Goal: Task Accomplishment & Management: Manage account settings

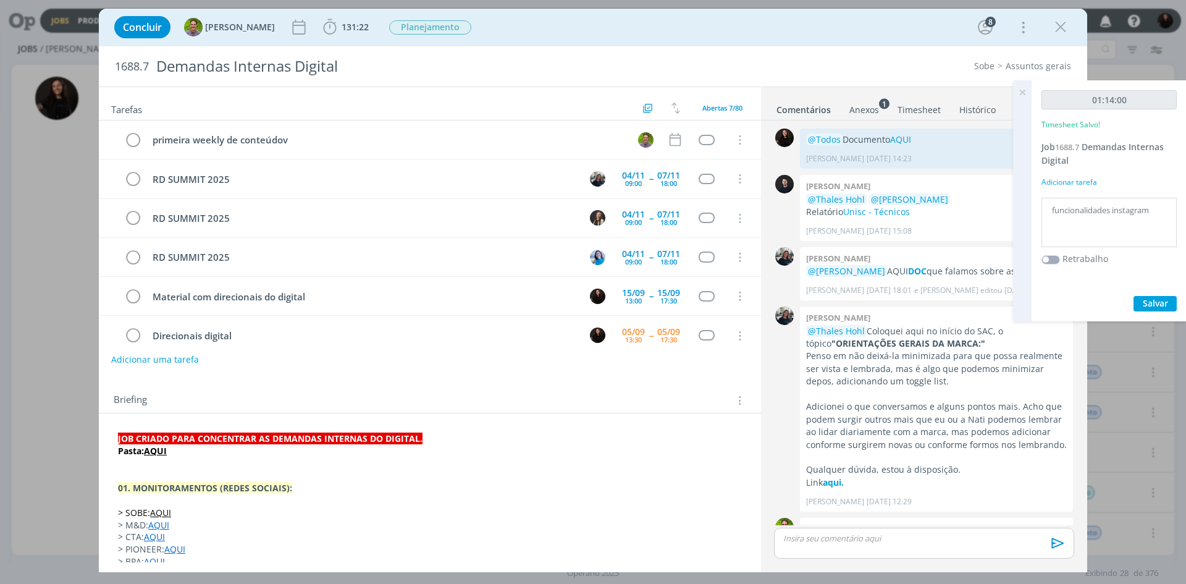
scroll to position [517, 0]
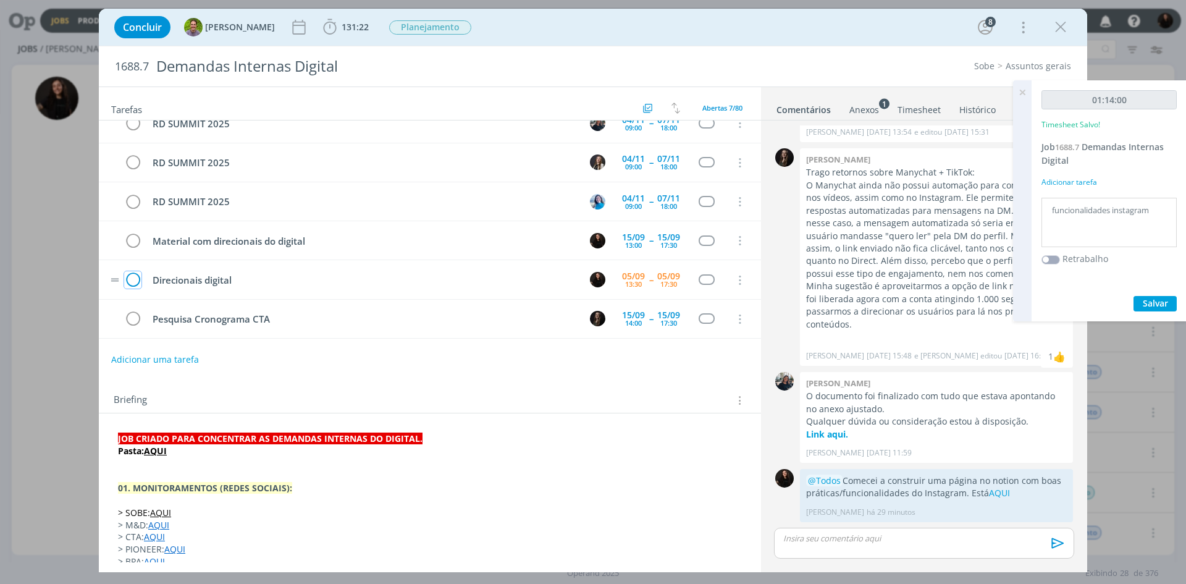
click at [135, 283] on icon "dialog" at bounding box center [132, 280] width 17 height 19
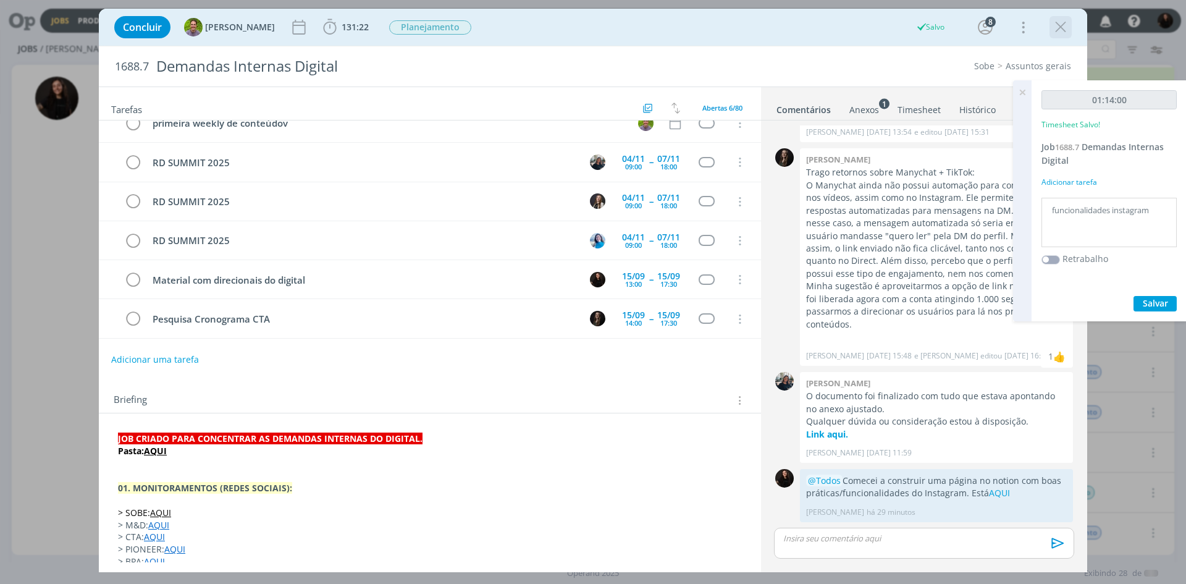
scroll to position [56, 0]
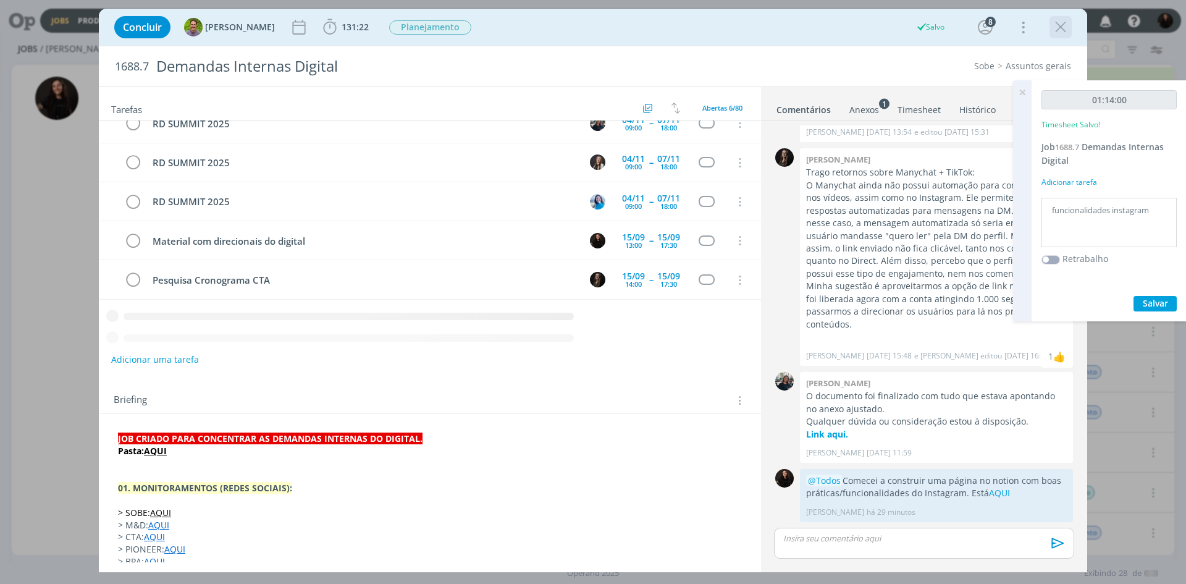
click at [1061, 33] on icon "dialog" at bounding box center [1060, 27] width 19 height 19
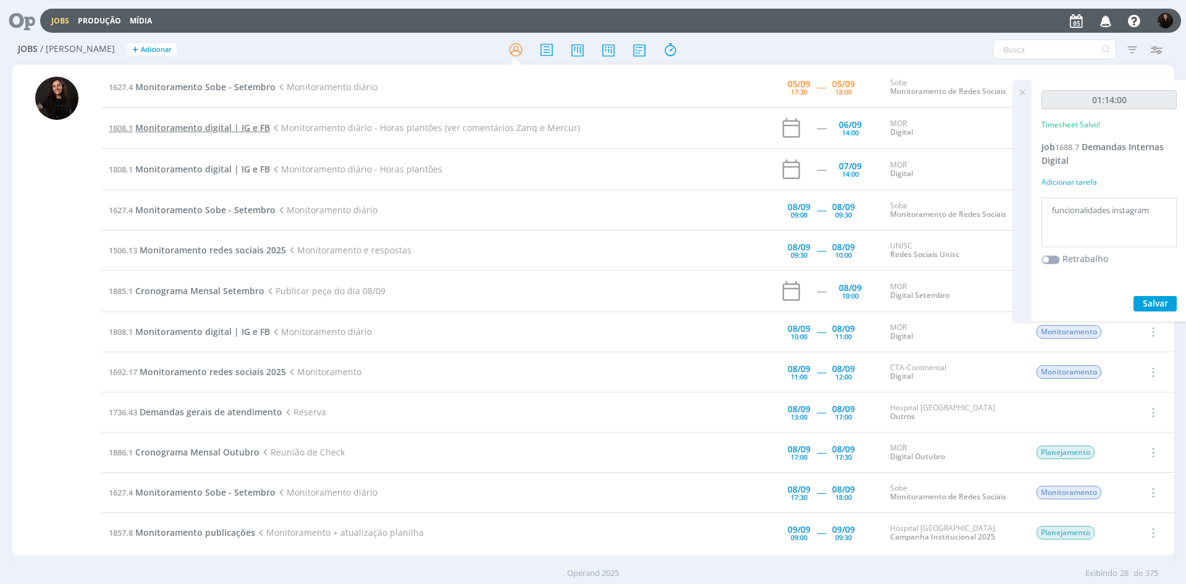
click at [210, 127] on span "Monitoramento digital | IG e FB" at bounding box center [202, 128] width 135 height 12
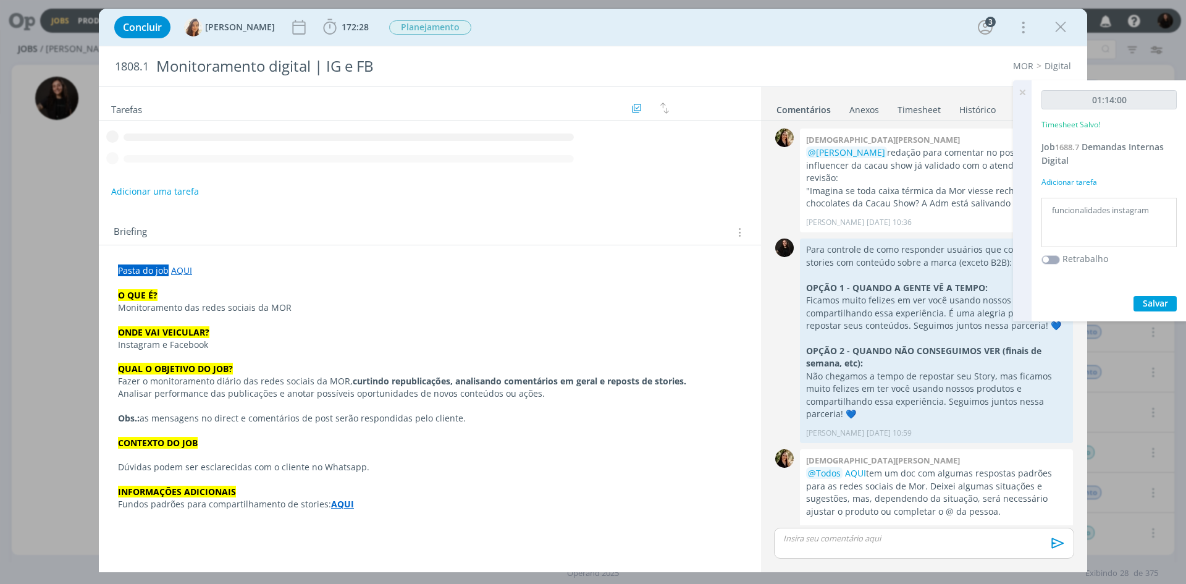
scroll to position [1198, 0]
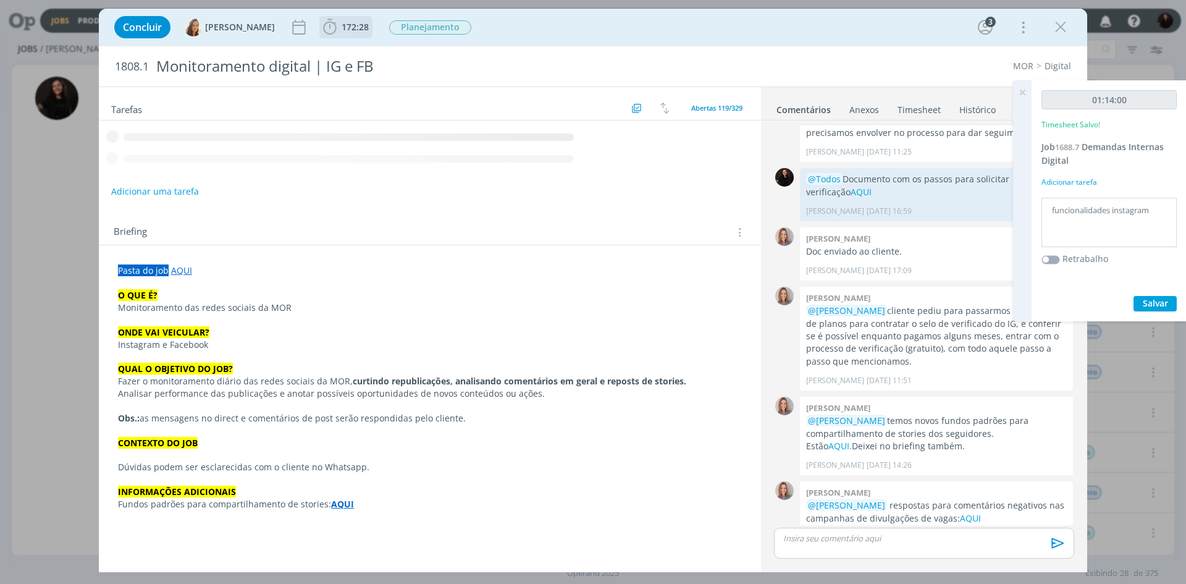
click at [327, 32] on icon "dialog" at bounding box center [330, 27] width 19 height 19
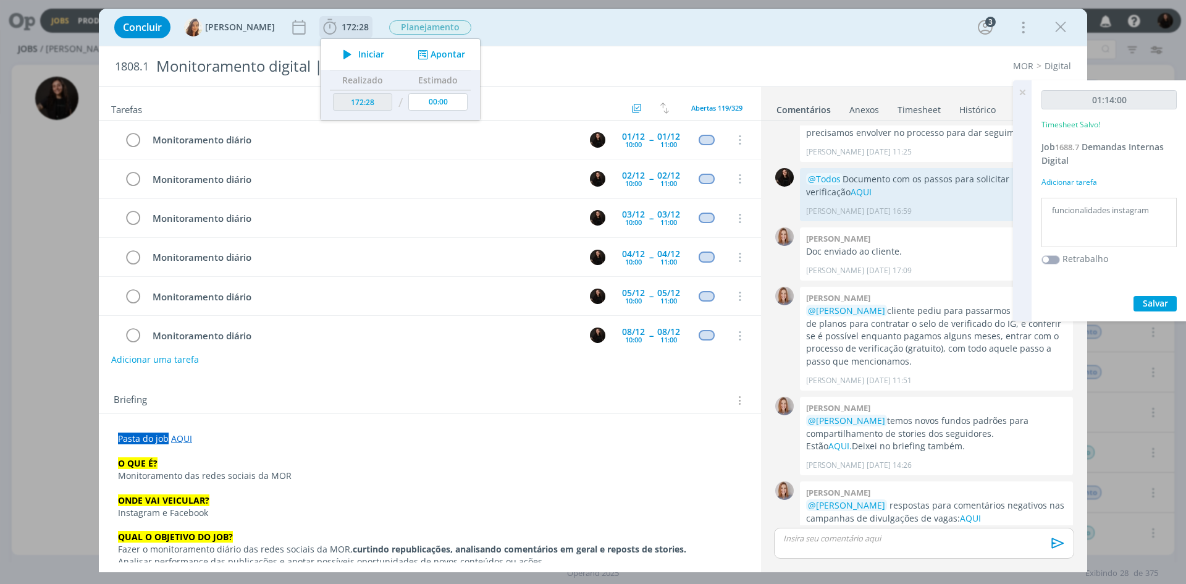
scroll to position [665, 0]
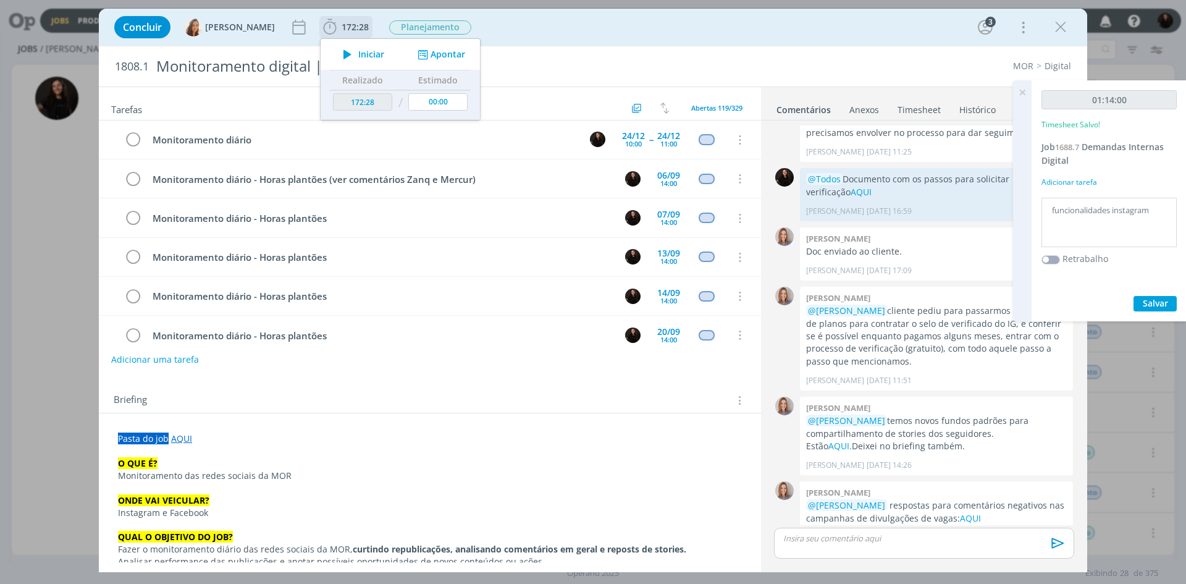
click at [440, 59] on button "Apontar" at bounding box center [439, 54] width 51 height 13
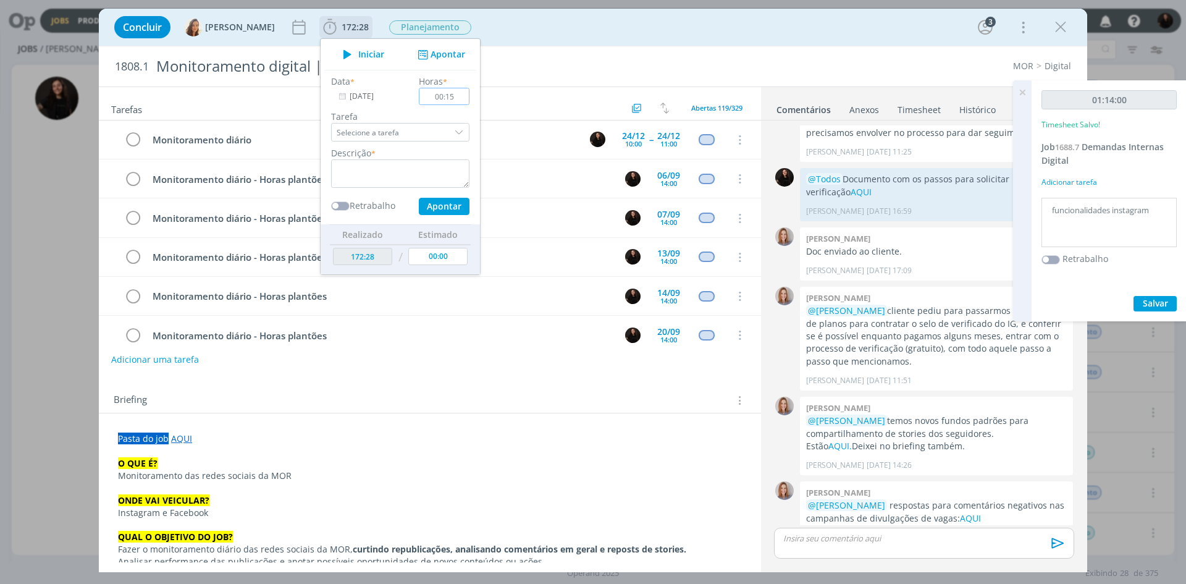
type input "00:15"
click at [414, 183] on textarea "dialog" at bounding box center [400, 173] width 138 height 28
type textarea "COMENTARIOS NO VIDEO DA MERCUR E ZANQ"
click at [427, 208] on button "Apontar" at bounding box center [444, 206] width 51 height 17
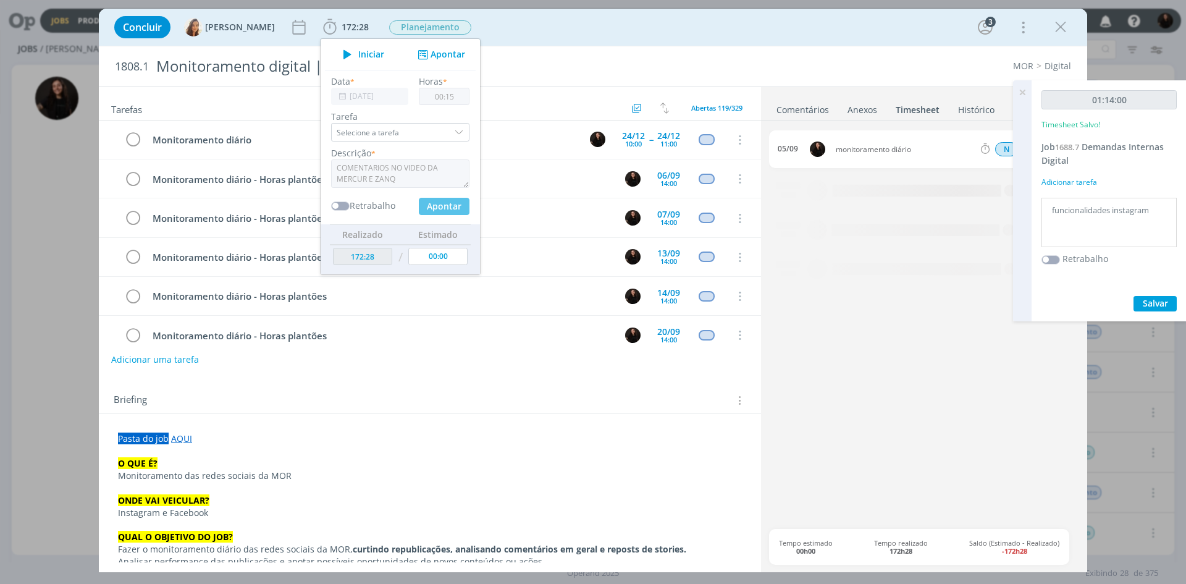
click at [686, 44] on div "Concluir [PERSON_NAME] 172:28 Iniciar Apontar Data * [DATE] Horas * 00:15 Taref…" at bounding box center [593, 27] width 988 height 37
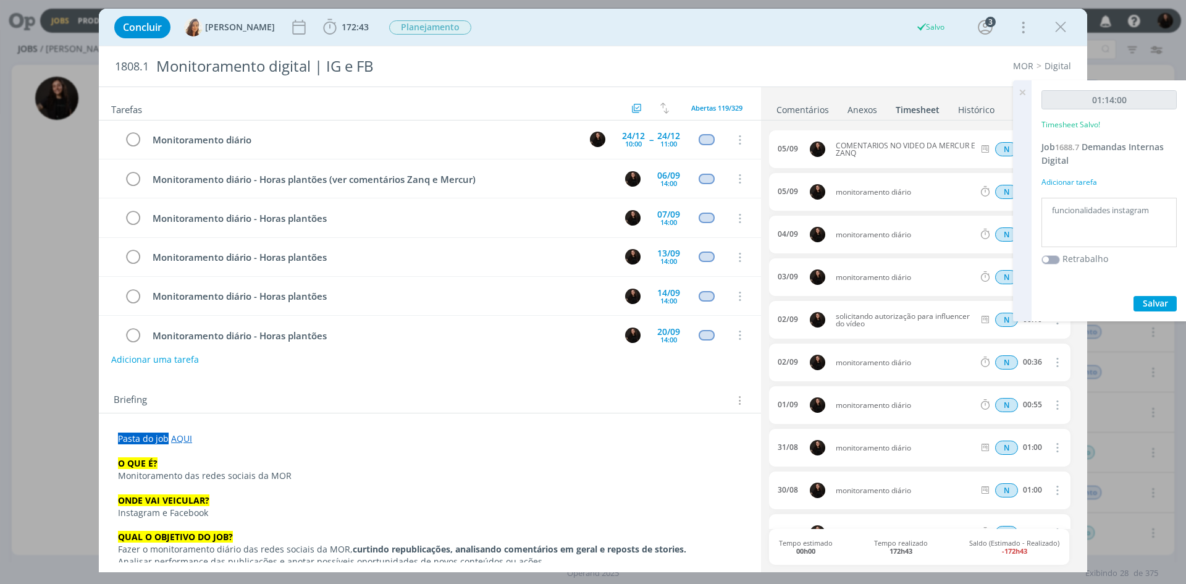
drag, startPoint x: 1057, startPoint y: 30, endPoint x: 387, endPoint y: 43, distance: 670.3
click at [1057, 30] on icon "dialog" at bounding box center [1060, 27] width 19 height 19
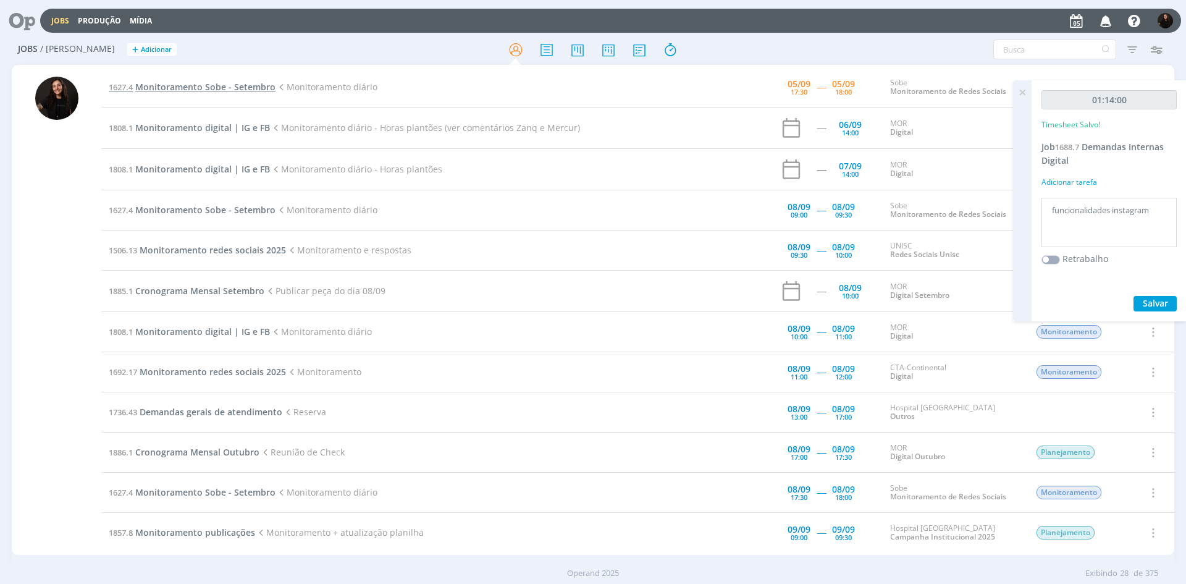
click at [187, 89] on span "Monitoramento Sobe - Setembro" at bounding box center [205, 87] width 140 height 12
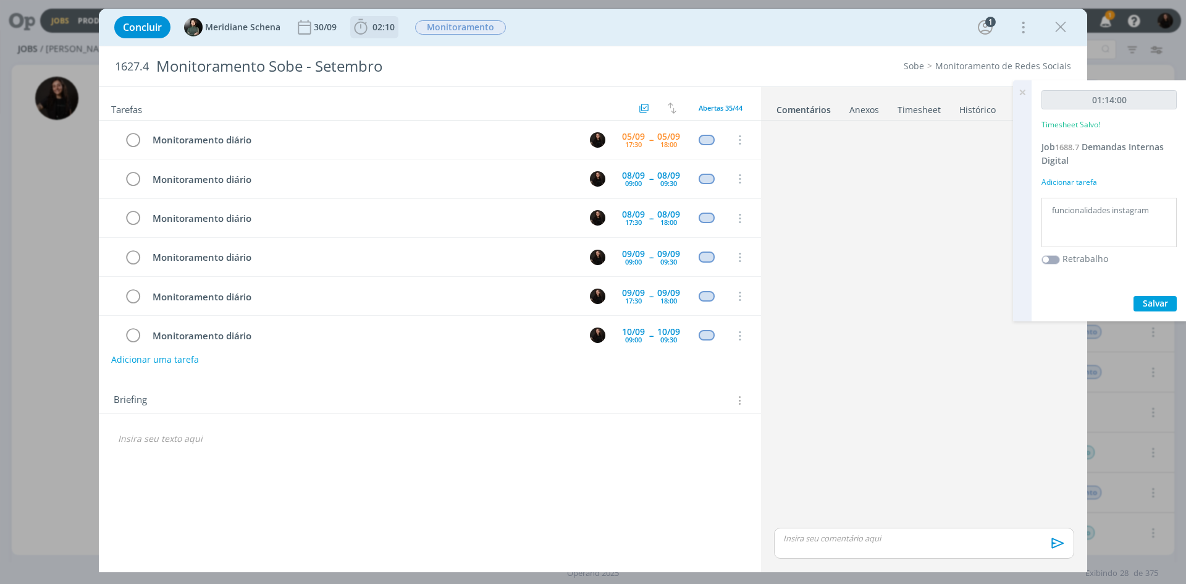
click at [371, 26] on b "02:10" at bounding box center [383, 27] width 27 height 9
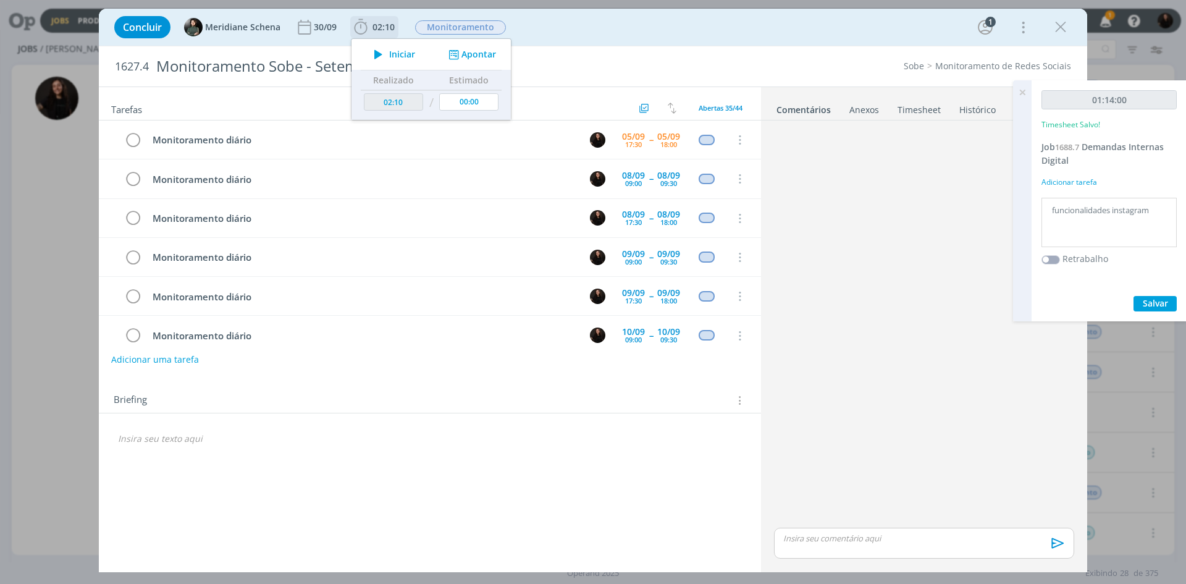
click at [385, 61] on icon "dialog" at bounding box center [379, 54] width 22 height 16
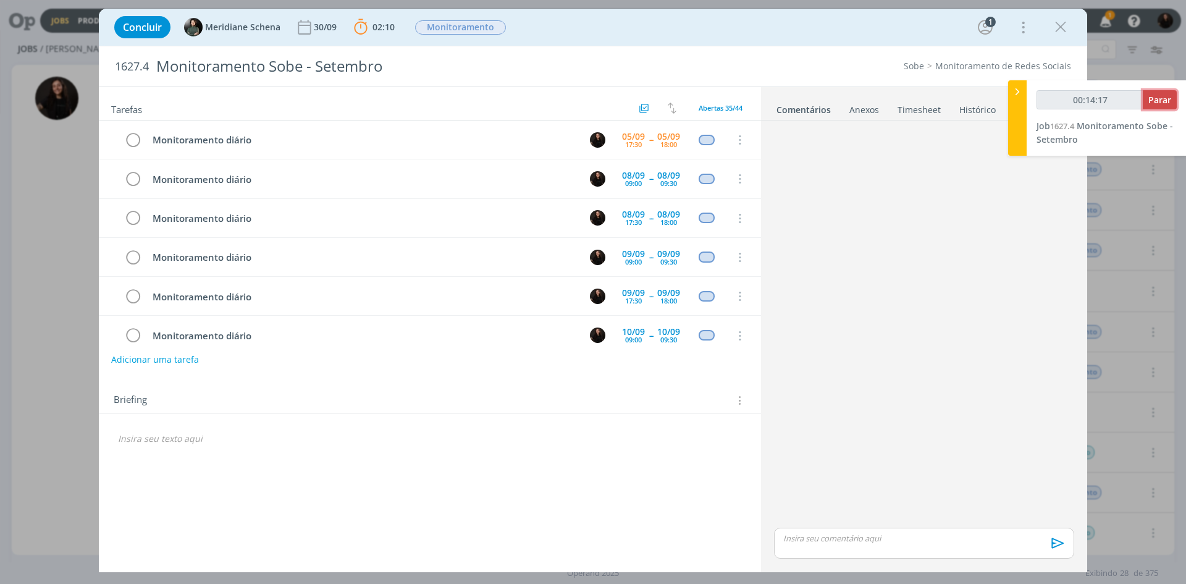
click at [1161, 98] on span "Parar" at bounding box center [1159, 100] width 23 height 12
type input "00:15:00"
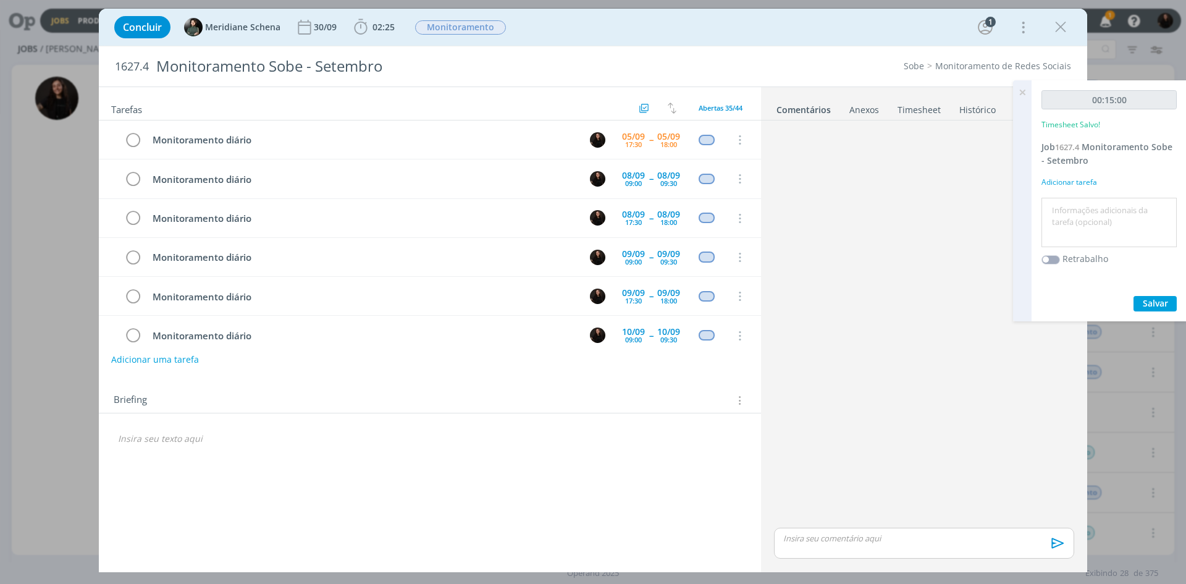
click at [1093, 254] on label "Retrabalho" at bounding box center [1085, 258] width 46 height 13
click at [1094, 223] on textarea at bounding box center [1109, 223] width 129 height 44
type textarea "monitoramento diário"
click at [1150, 298] on span "Salvar" at bounding box center [1155, 303] width 25 height 12
click at [133, 140] on icon "dialog" at bounding box center [132, 140] width 17 height 19
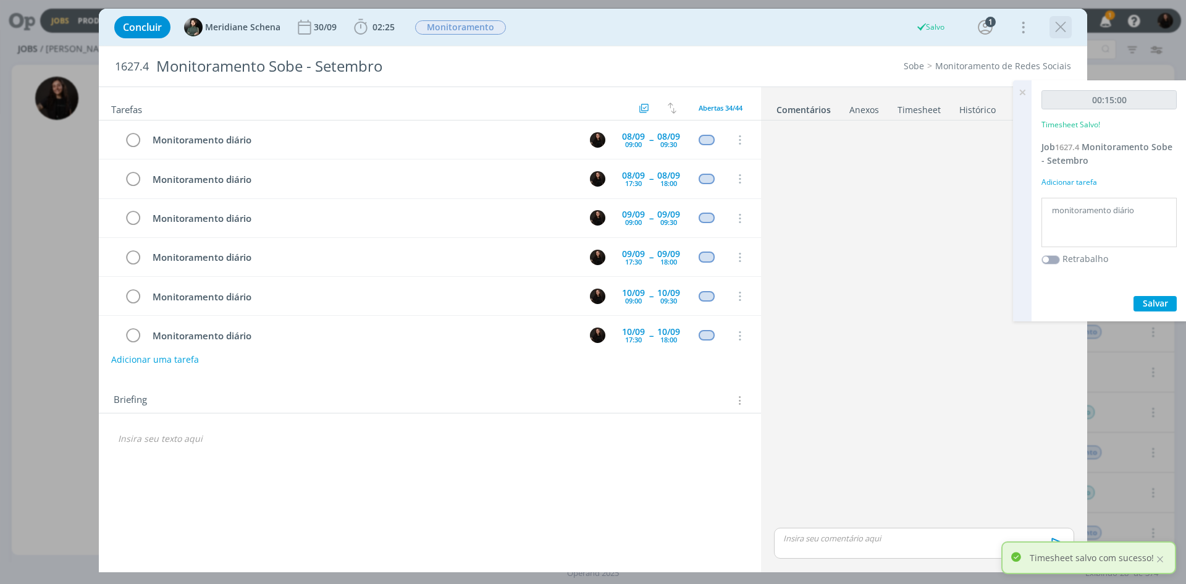
click at [1055, 28] on icon "dialog" at bounding box center [1060, 27] width 19 height 19
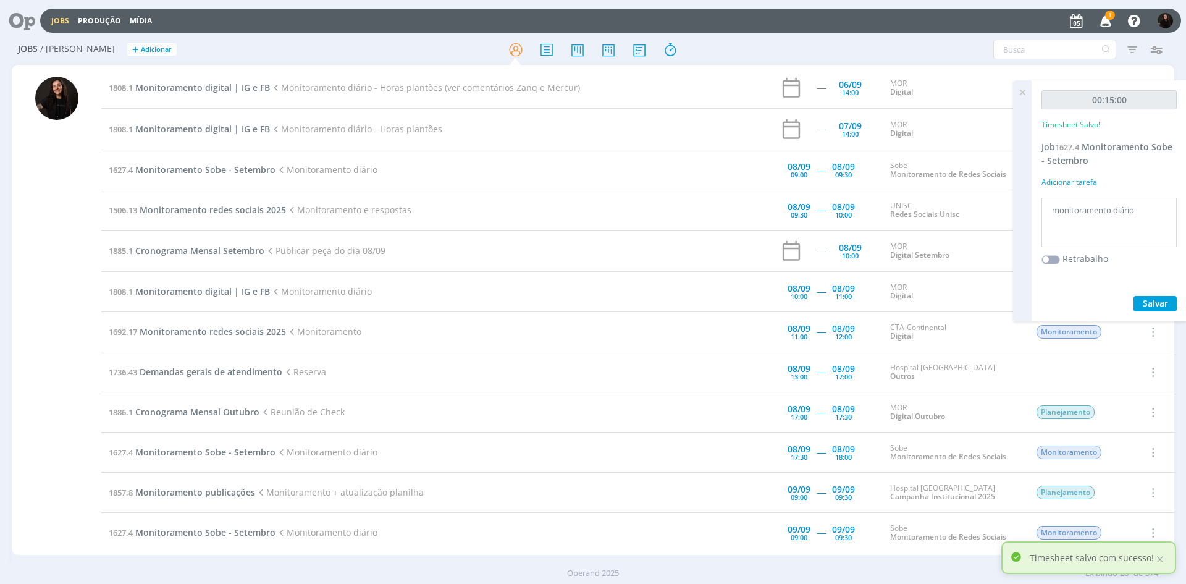
click at [1106, 16] on span "1" at bounding box center [1110, 15] width 10 height 9
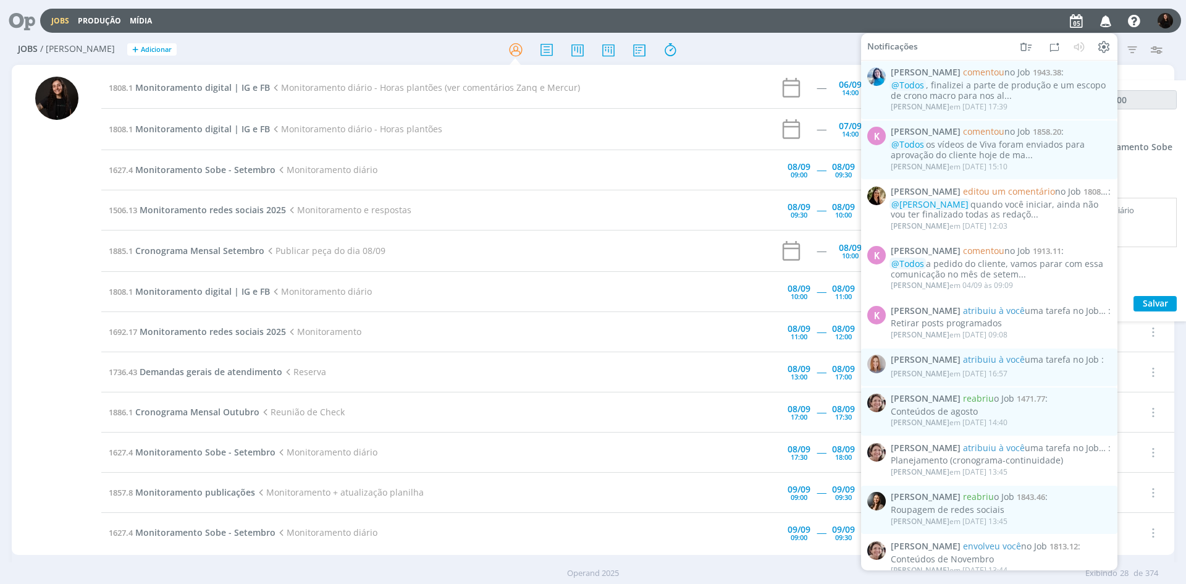
drag, startPoint x: 1009, startPoint y: 95, endPoint x: 1056, endPoint y: 93, distance: 47.0
click at [1009, 95] on div "@Todos , finalizei a parte de produção e um escopo de crono macro para nos al..." at bounding box center [1001, 90] width 220 height 21
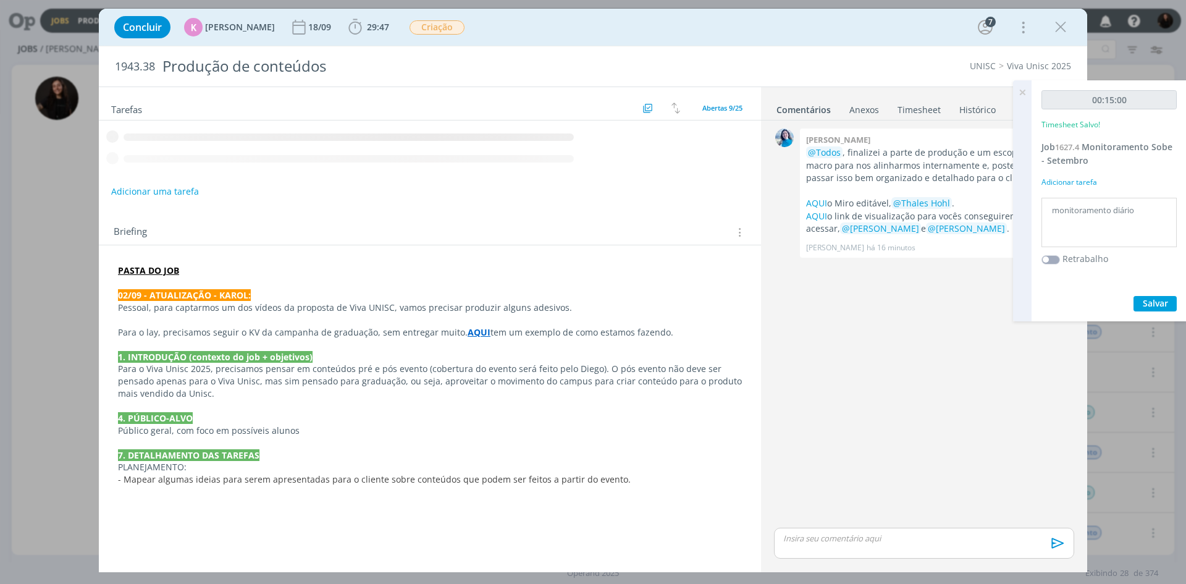
click at [1024, 92] on icon at bounding box center [1022, 92] width 22 height 24
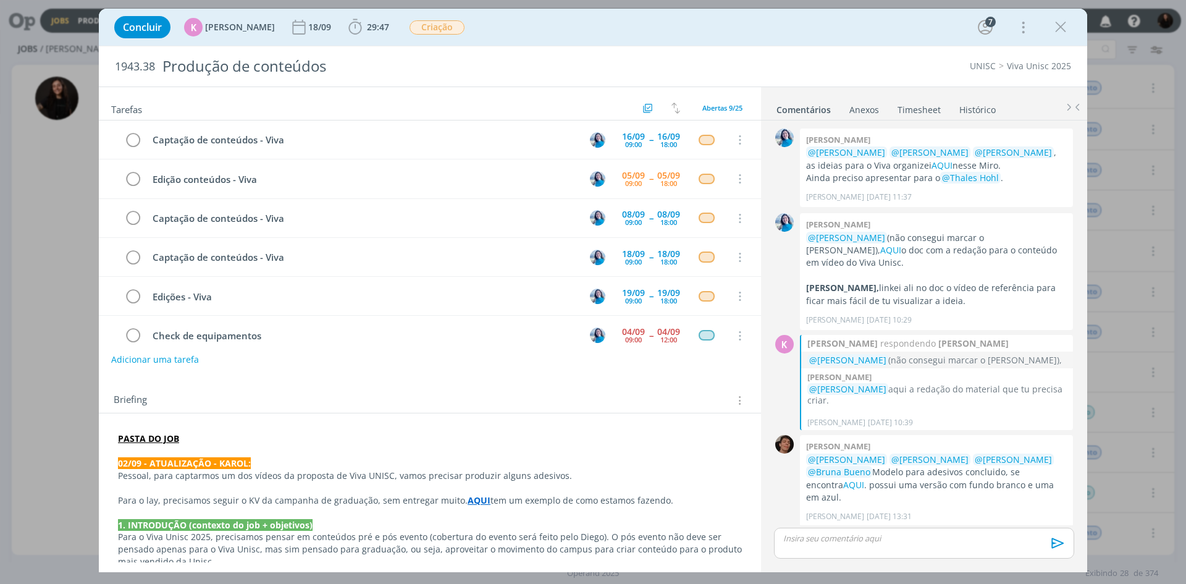
scroll to position [211, 0]
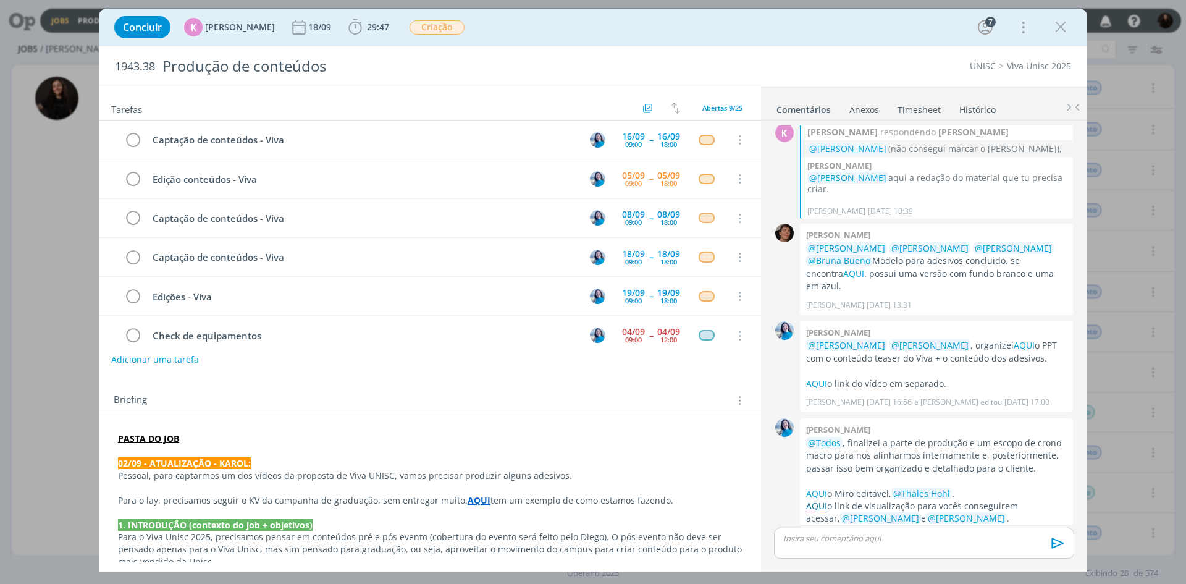
click at [818, 500] on link "AQUI" at bounding box center [816, 506] width 21 height 12
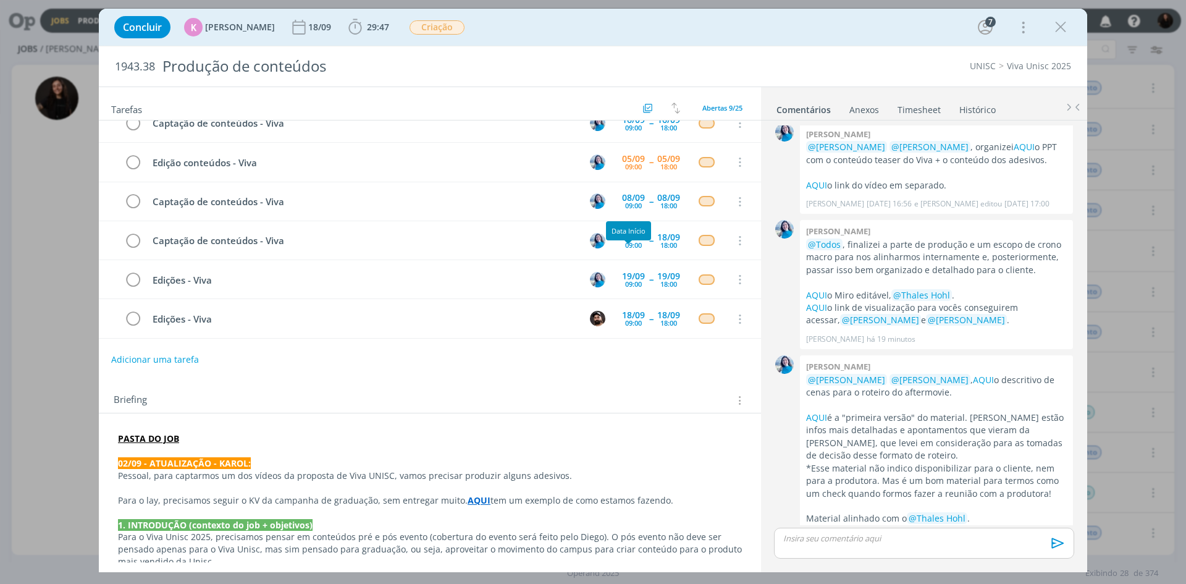
scroll to position [0, 0]
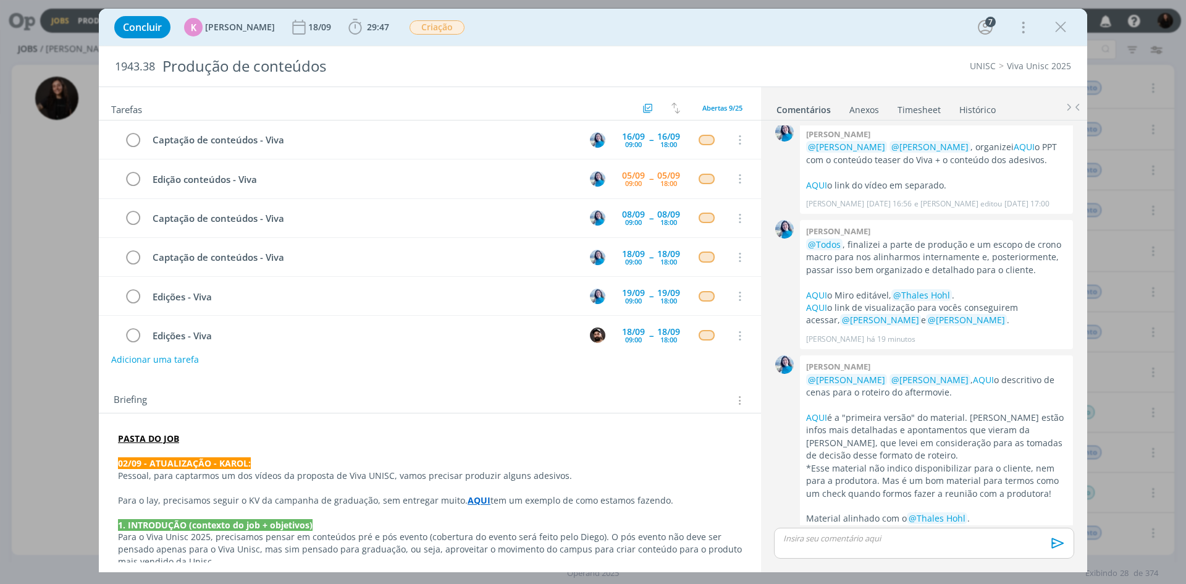
drag, startPoint x: 1063, startPoint y: 35, endPoint x: 936, endPoint y: 88, distance: 137.9
click at [1063, 35] on icon "dialog" at bounding box center [1060, 27] width 19 height 19
